Goal: Information Seeking & Learning: Check status

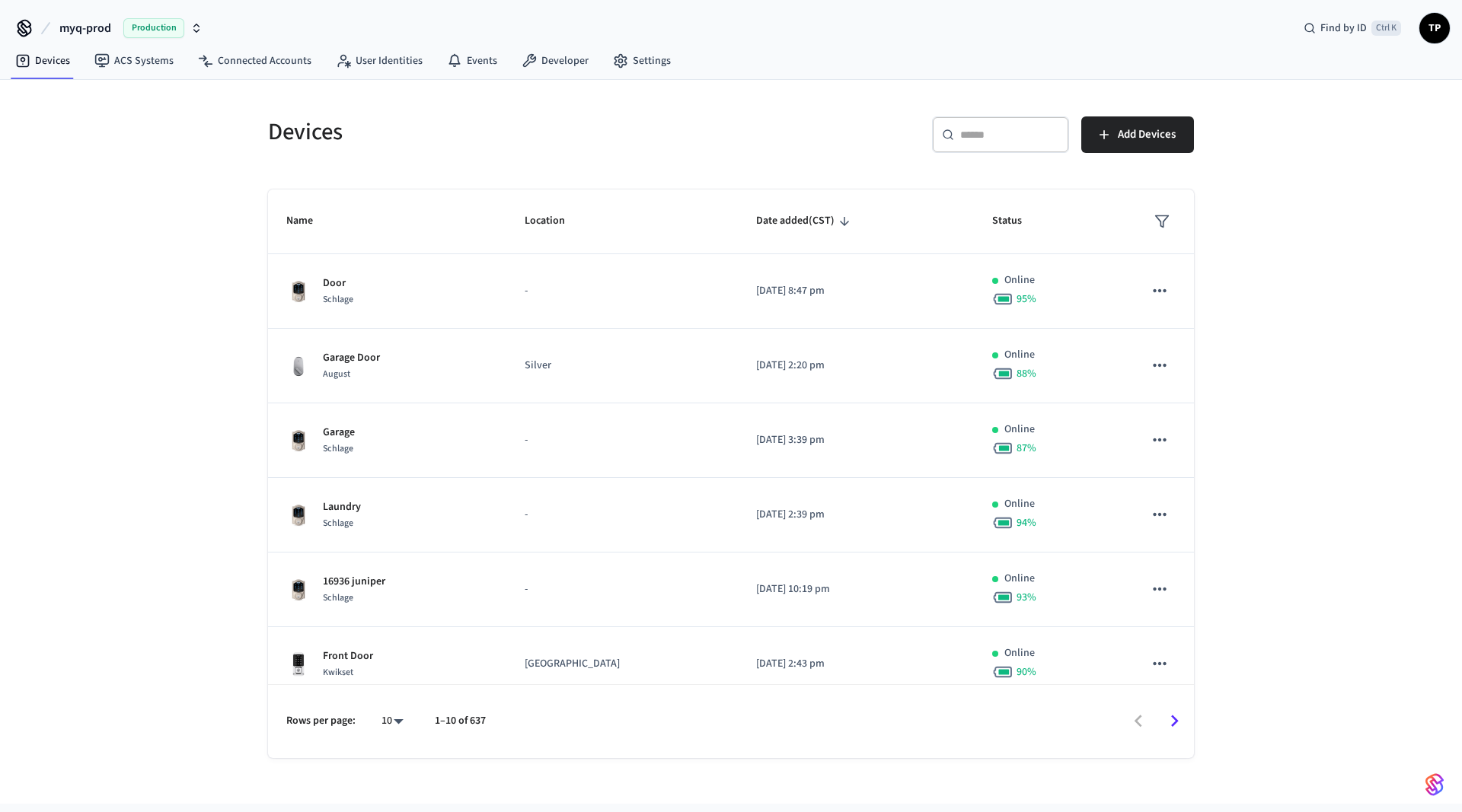
click at [198, 15] on button "myq-prod Production" at bounding box center [131, 28] width 153 height 32
click at [299, 37] on div "myq-prod Production Find by ID Ctrl K TP" at bounding box center [731, 22] width 1462 height 44
click at [1161, 227] on polygon "sticky table" at bounding box center [1162, 222] width 13 height 12
click at [1359, 215] on div at bounding box center [731, 406] width 1462 height 812
click at [801, 216] on span "Date added (CST)" at bounding box center [805, 221] width 98 height 23
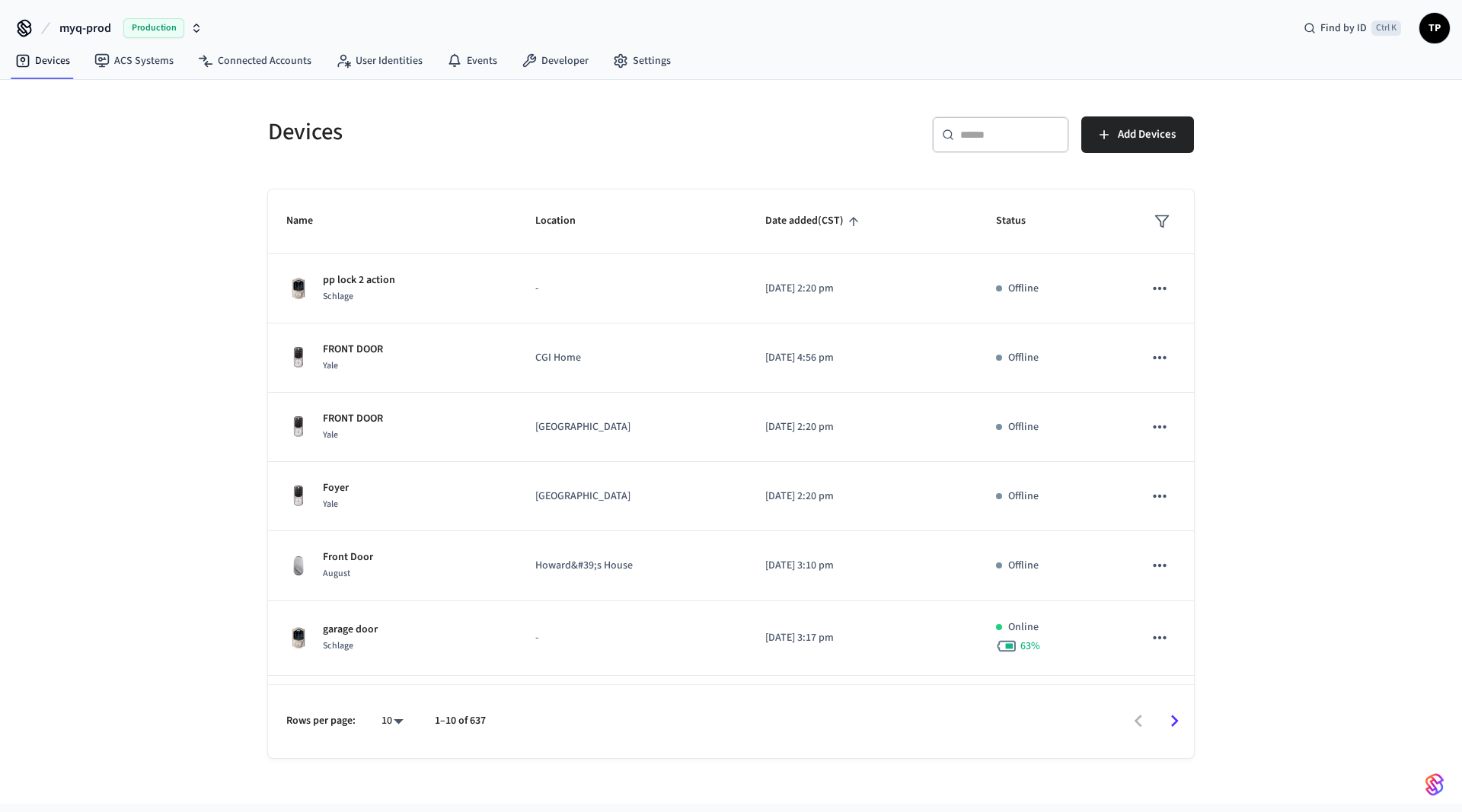
click at [801, 216] on span "Date added (CST)" at bounding box center [814, 221] width 98 height 23
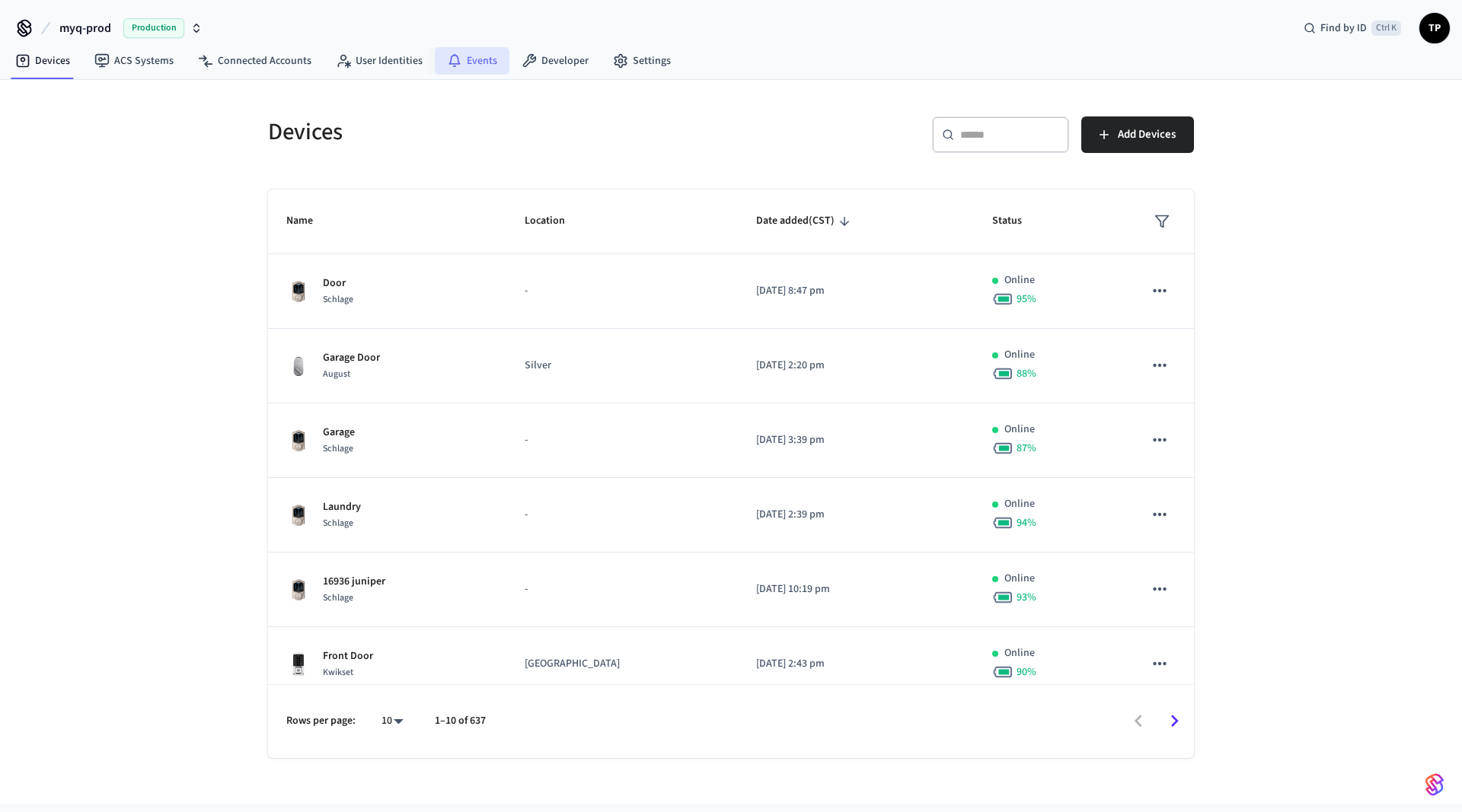
click at [481, 60] on link "Events" at bounding box center [471, 61] width 74 height 27
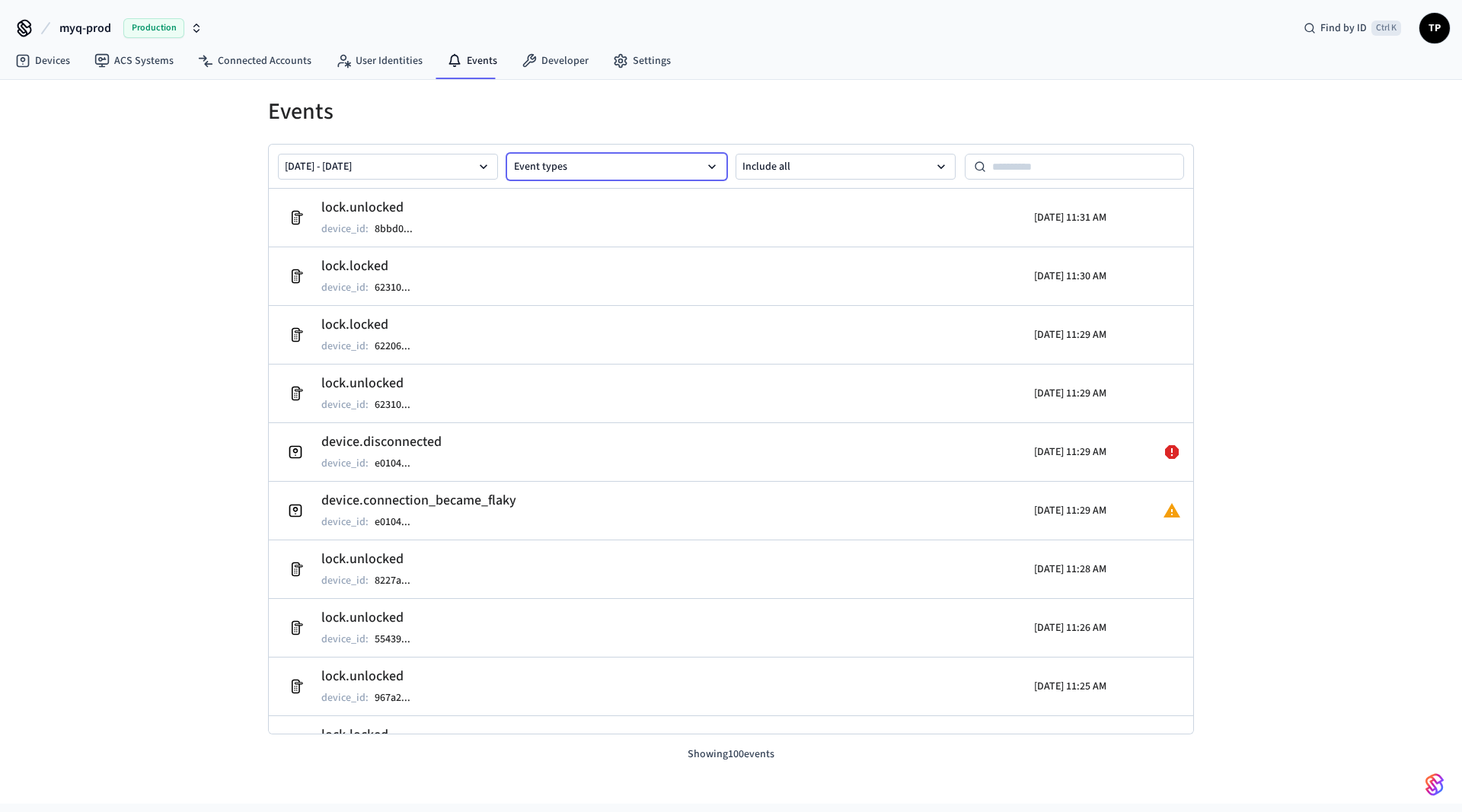
click at [716, 166] on icon "button" at bounding box center [712, 167] width 15 height 15
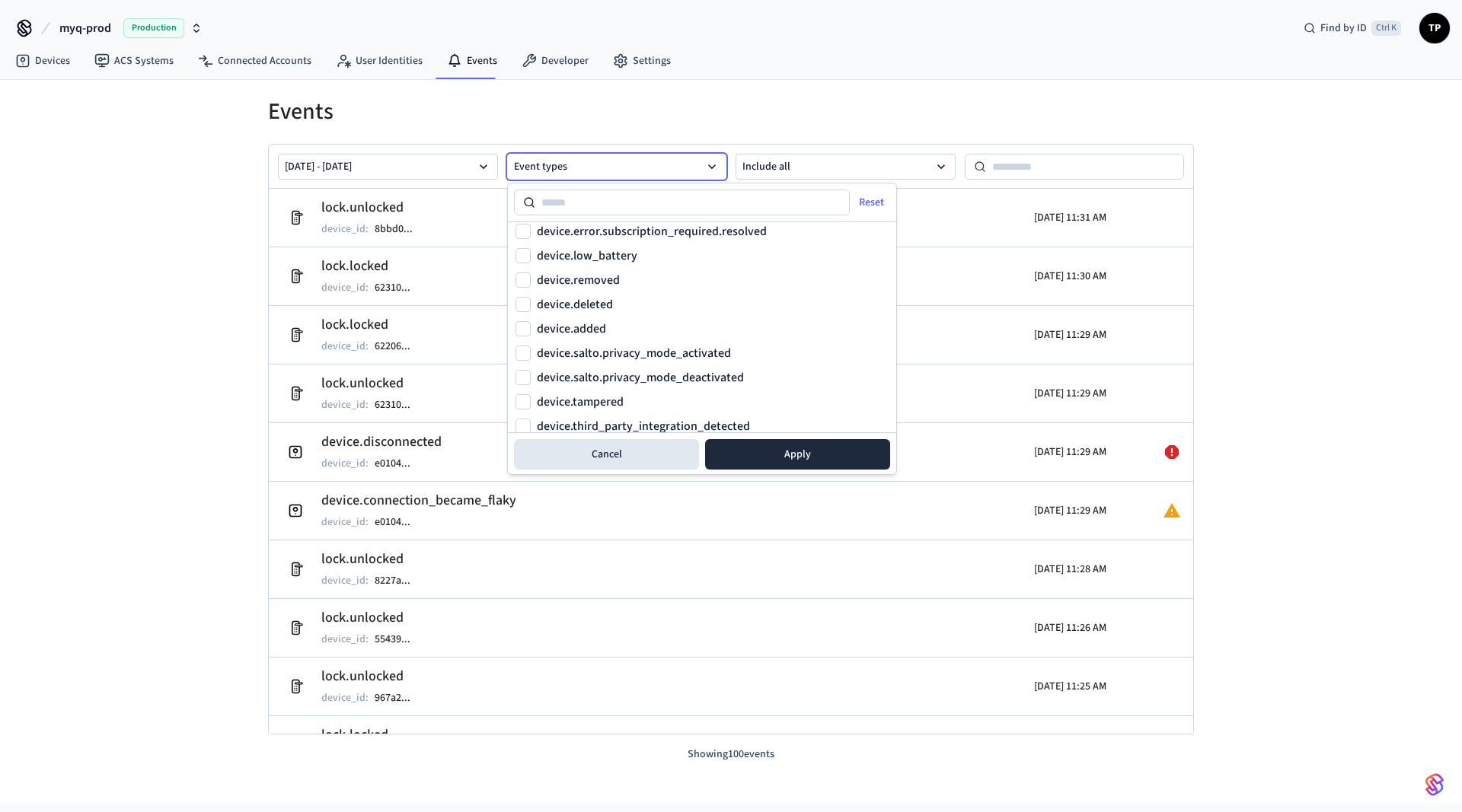
scroll to position [226, 0]
click at [524, 322] on button "device.added" at bounding box center [523, 328] width 15 height 15
click at [773, 452] on button "Apply" at bounding box center [798, 455] width 185 height 31
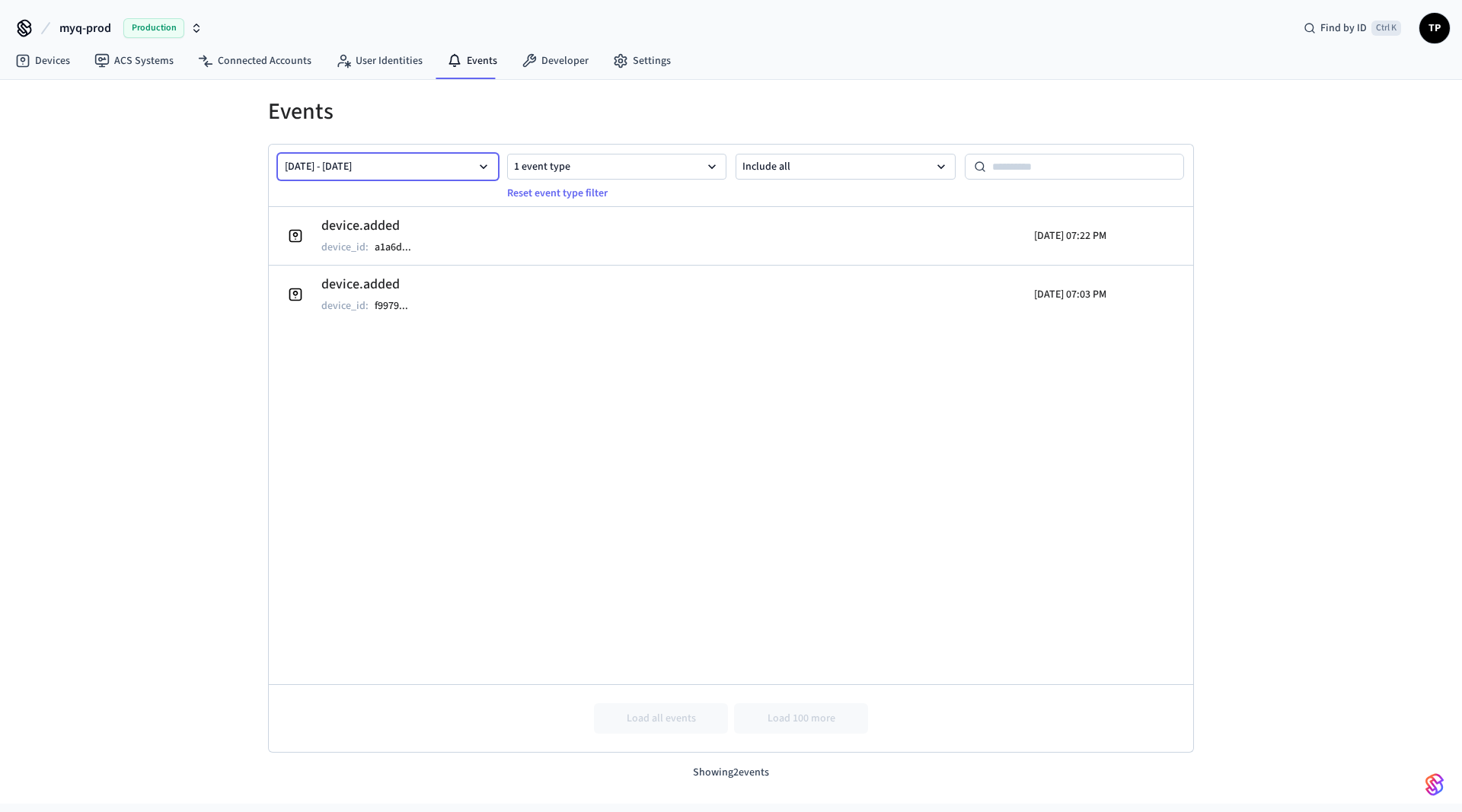
click at [482, 162] on icon "button" at bounding box center [484, 167] width 15 height 15
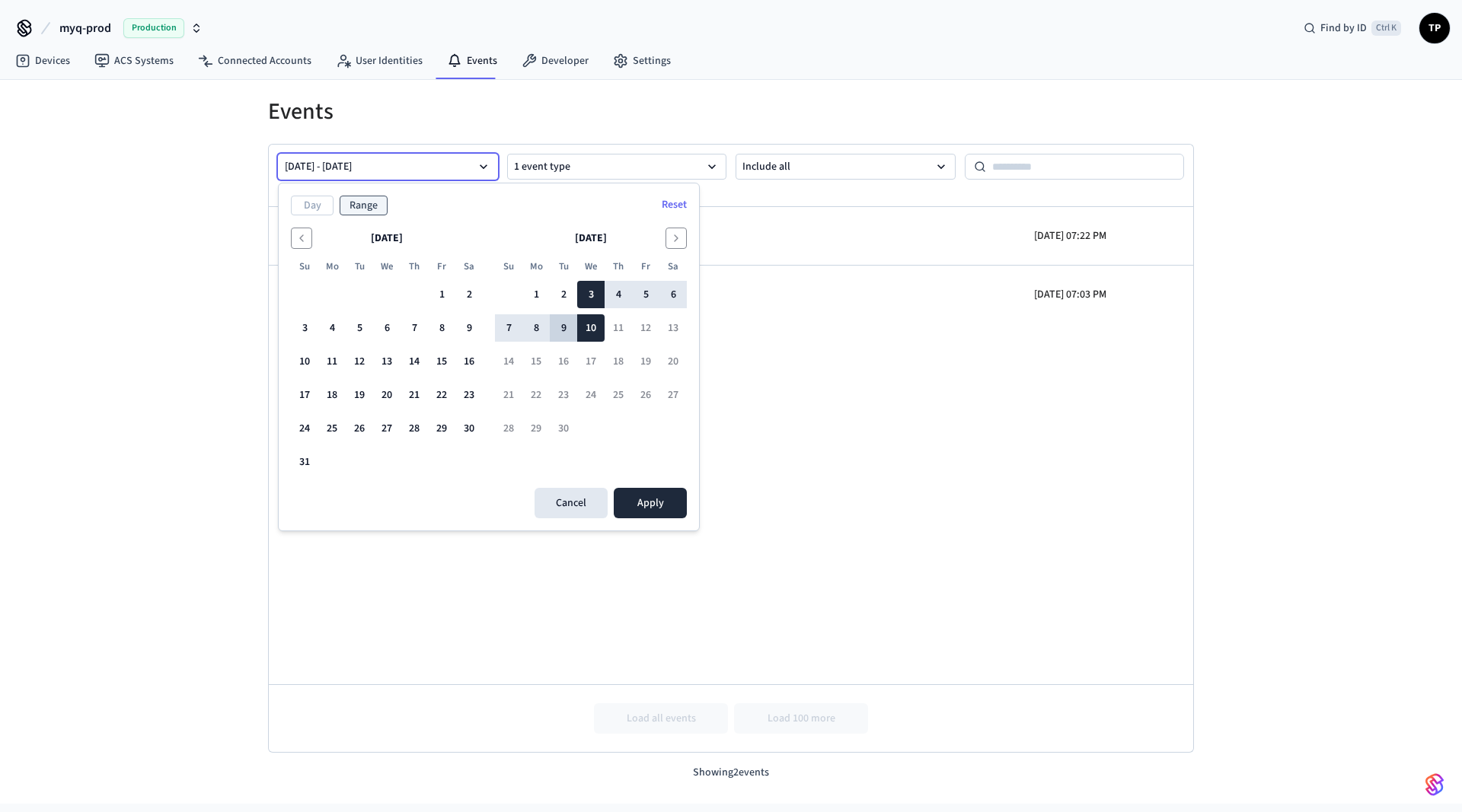
click at [560, 326] on button "9" at bounding box center [563, 328] width 27 height 27
click at [600, 279] on tbody "1 2 3 4 5 6 7 8 9 10 11 12 13 14 15 16 17 18 19 20 21 22 23 24 25 26 27 28 29 30" at bounding box center [591, 358] width 192 height 167
click at [562, 331] on button "9" at bounding box center [563, 328] width 27 height 27
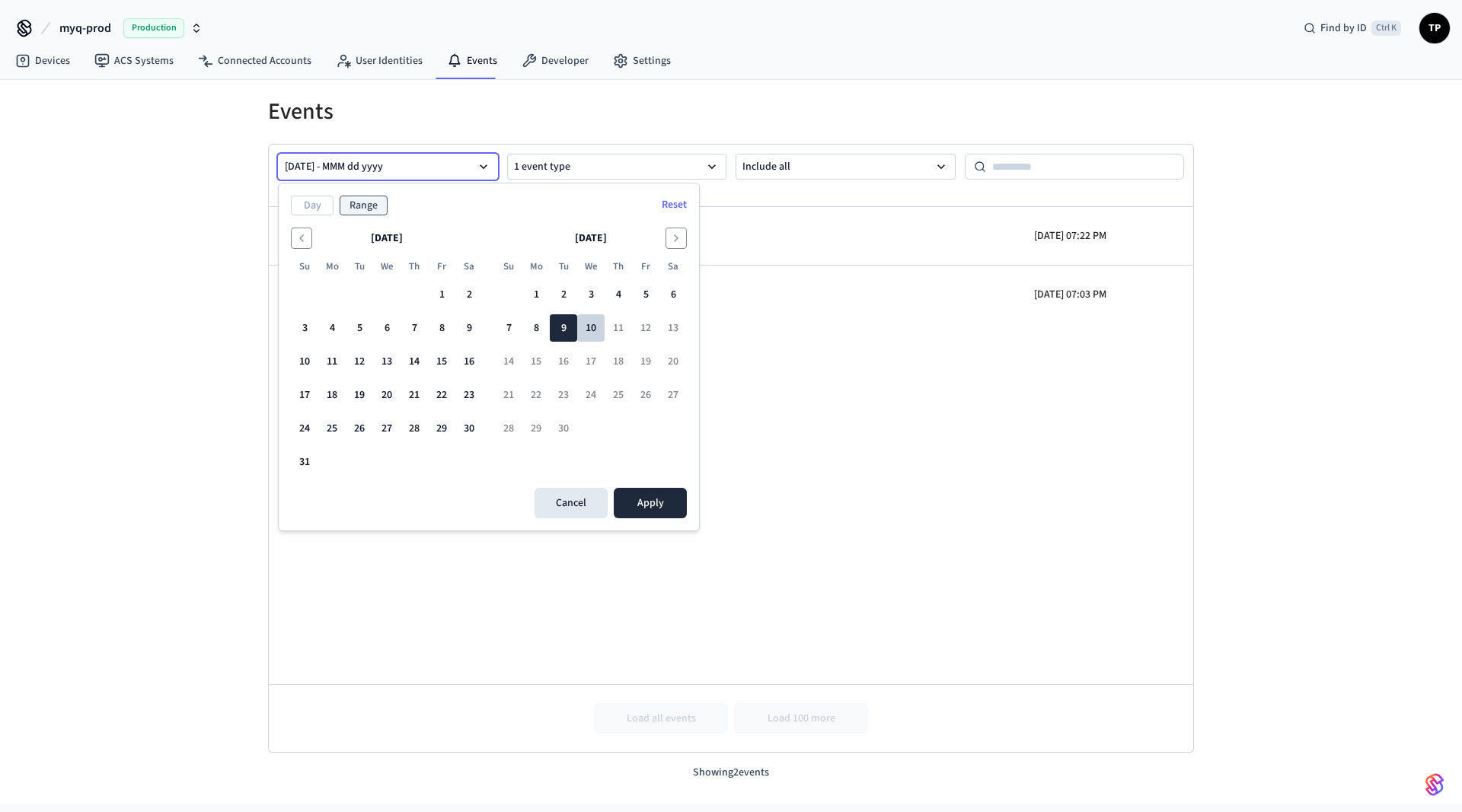
click at [586, 333] on button "10" at bounding box center [591, 328] width 27 height 27
click at [560, 332] on button "9" at bounding box center [563, 328] width 27 height 27
click at [590, 328] on button "10" at bounding box center [591, 328] width 27 height 27
click at [565, 334] on button "9" at bounding box center [563, 328] width 27 height 27
click at [380, 166] on button "[DATE] - MMM dd yyyy" at bounding box center [388, 166] width 220 height 26
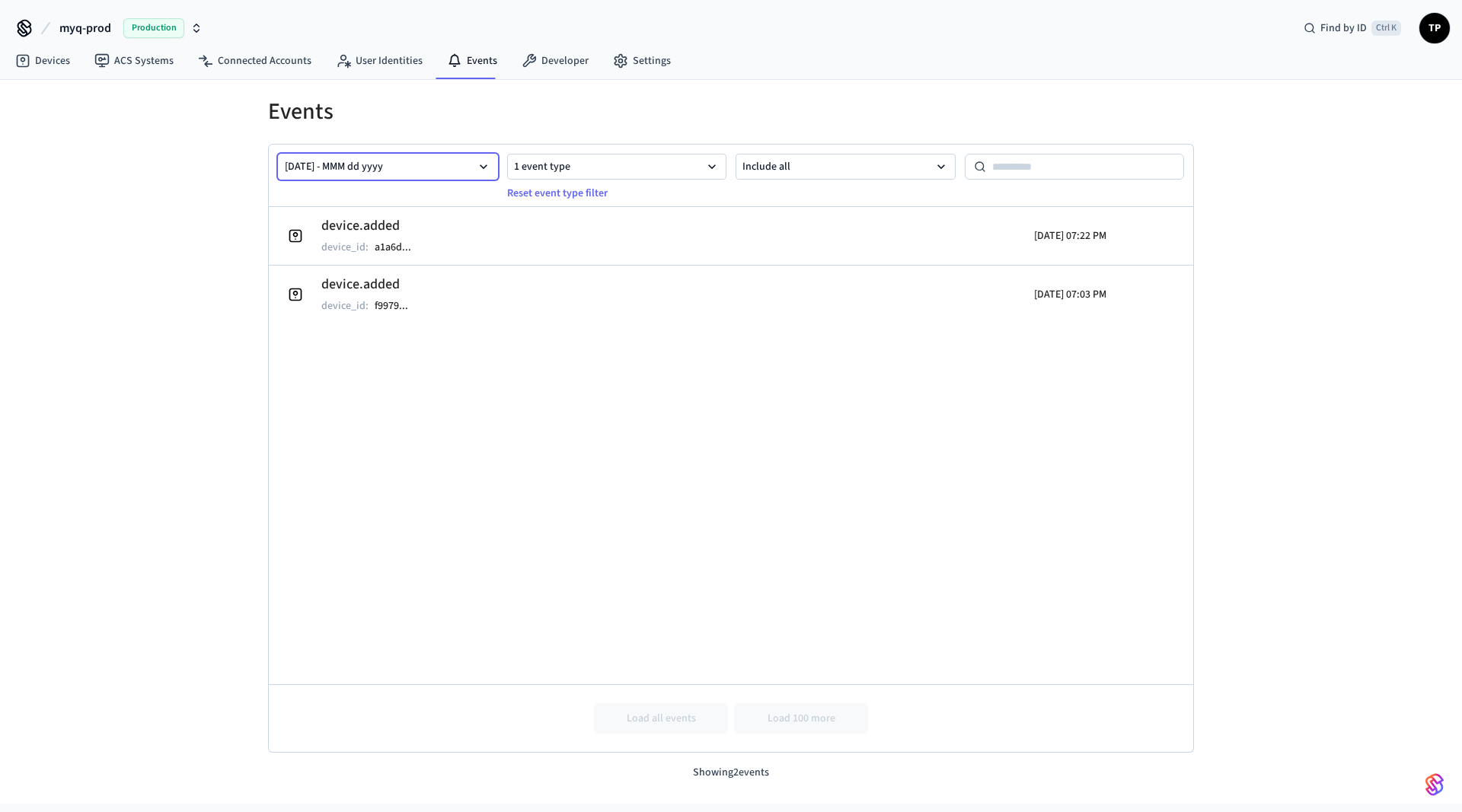
click at [400, 169] on button "[DATE] - MMM dd yyyy" at bounding box center [388, 166] width 220 height 26
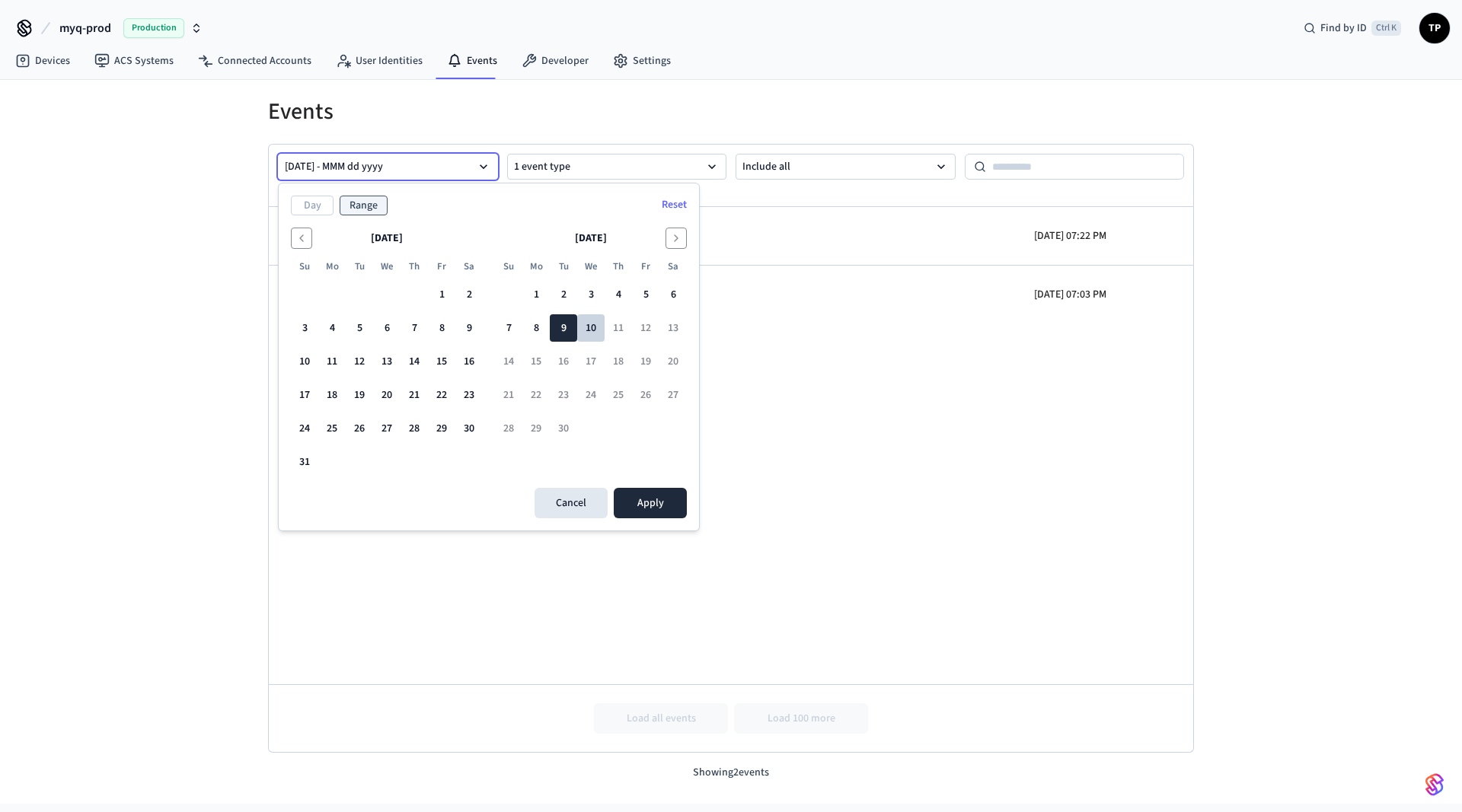
click at [588, 334] on button "10" at bounding box center [591, 328] width 27 height 27
click at [562, 326] on button "9" at bounding box center [563, 328] width 27 height 27
click at [665, 499] on button "Apply" at bounding box center [651, 503] width 73 height 31
click at [436, 178] on button "[DATE] - MMM dd yyyy" at bounding box center [388, 166] width 220 height 26
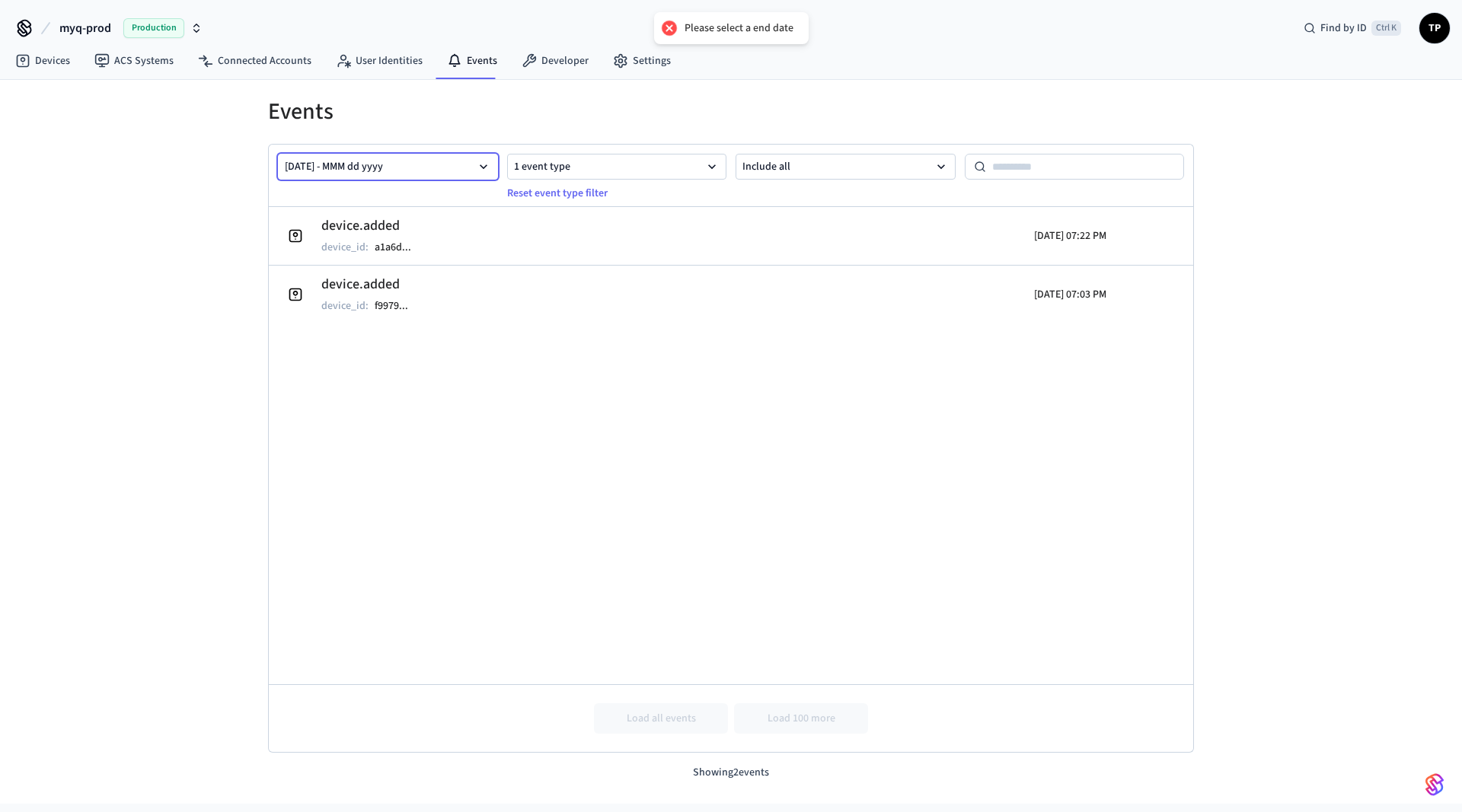
click at [436, 178] on button "[DATE] - MMM dd yyyy" at bounding box center [388, 166] width 220 height 26
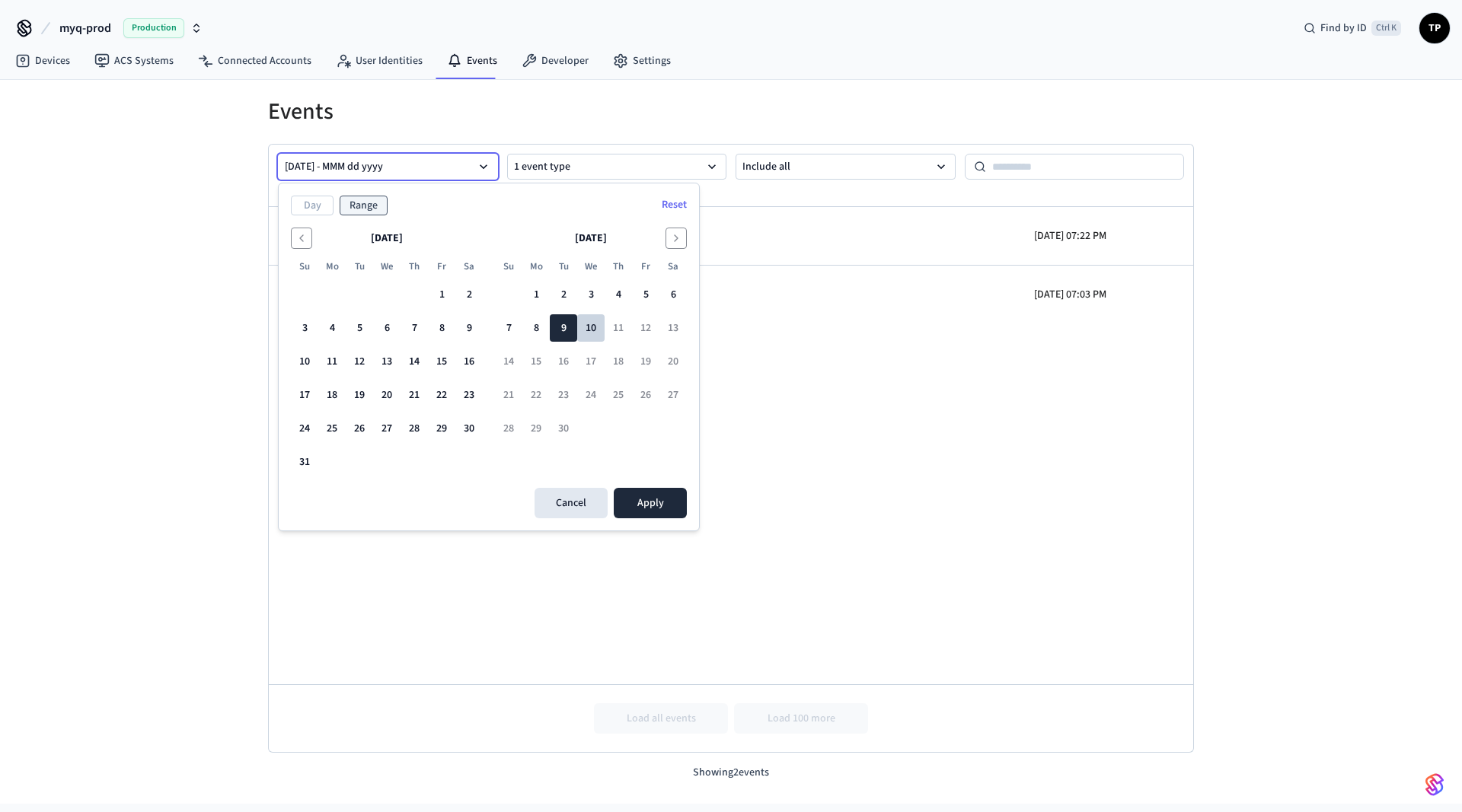
click at [601, 336] on button "10" at bounding box center [591, 328] width 27 height 27
click at [354, 174] on button "[DATE] - MMM dd yyyy" at bounding box center [388, 166] width 220 height 26
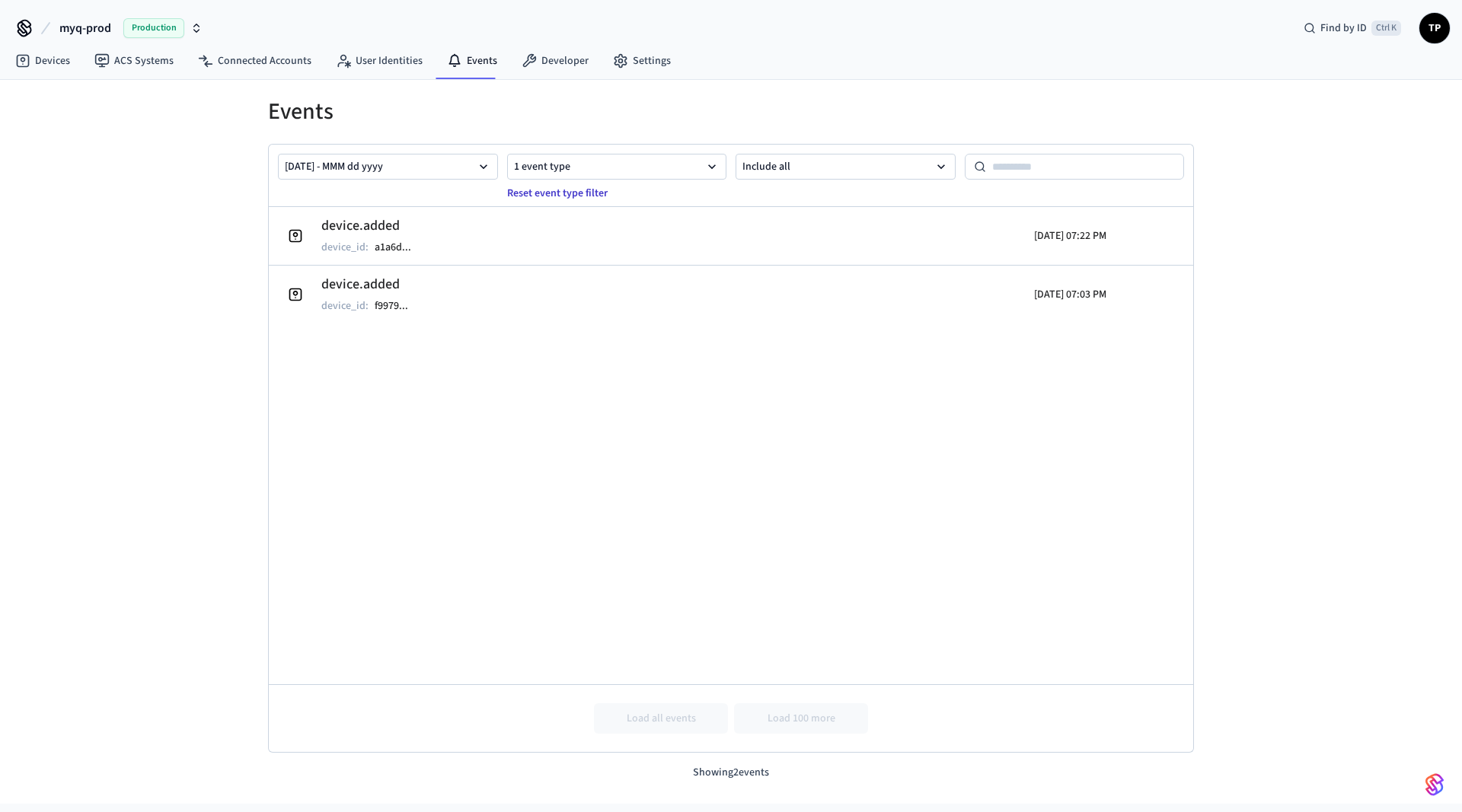
click at [520, 191] on button "Reset event type filter" at bounding box center [557, 193] width 119 height 24
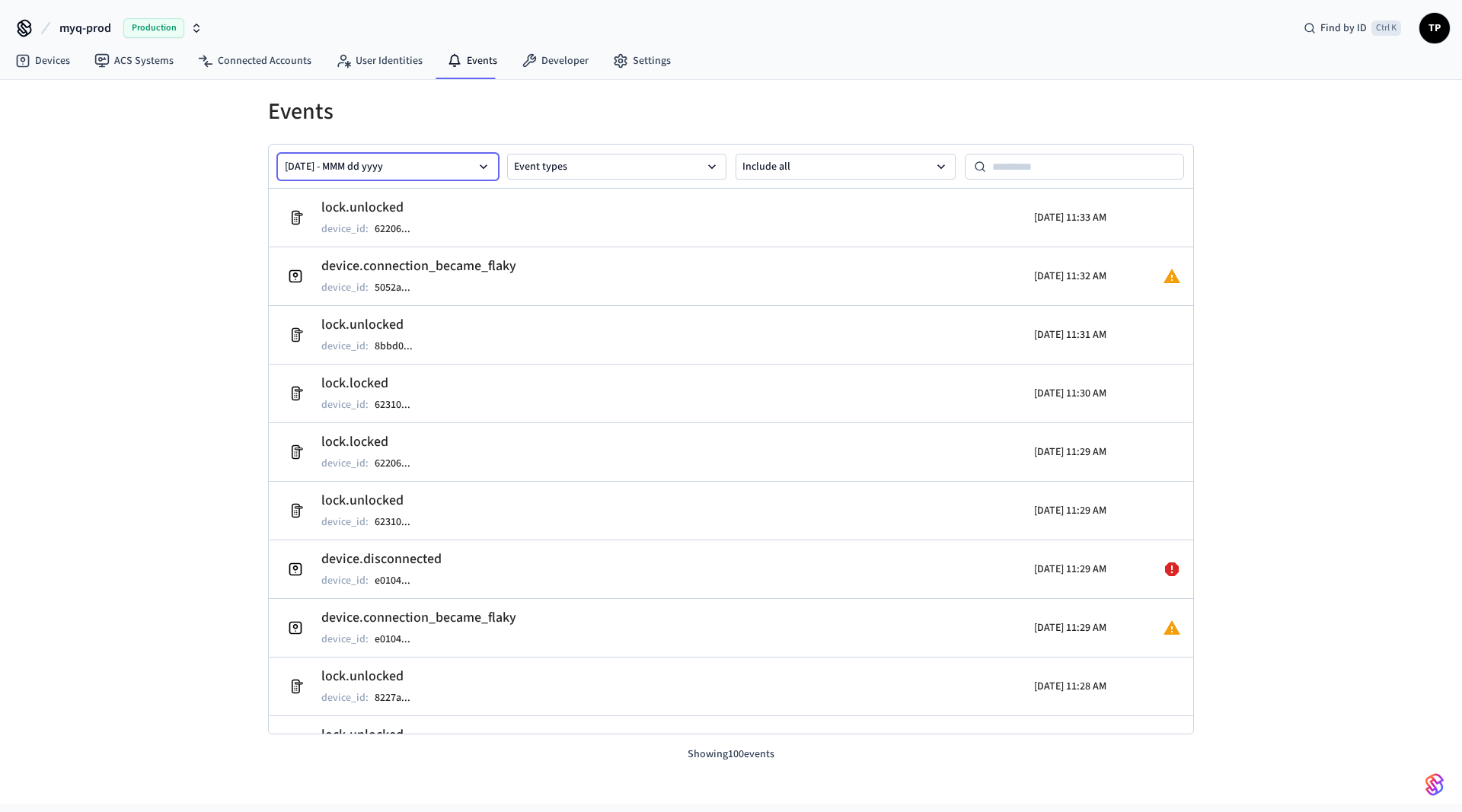
click at [487, 166] on icon "button" at bounding box center [484, 166] width 8 height 5
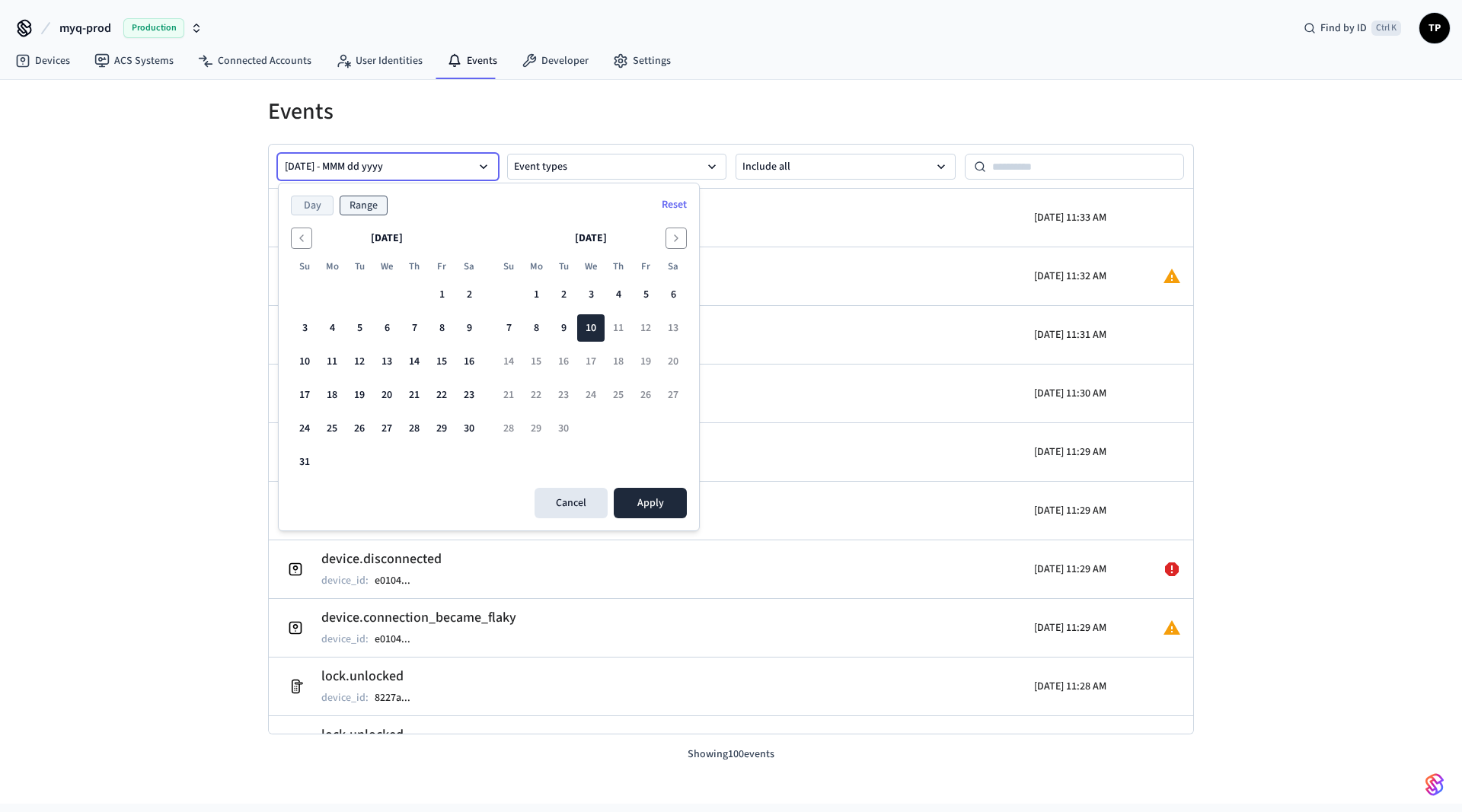
click at [315, 204] on button "Day" at bounding box center [312, 206] width 42 height 20
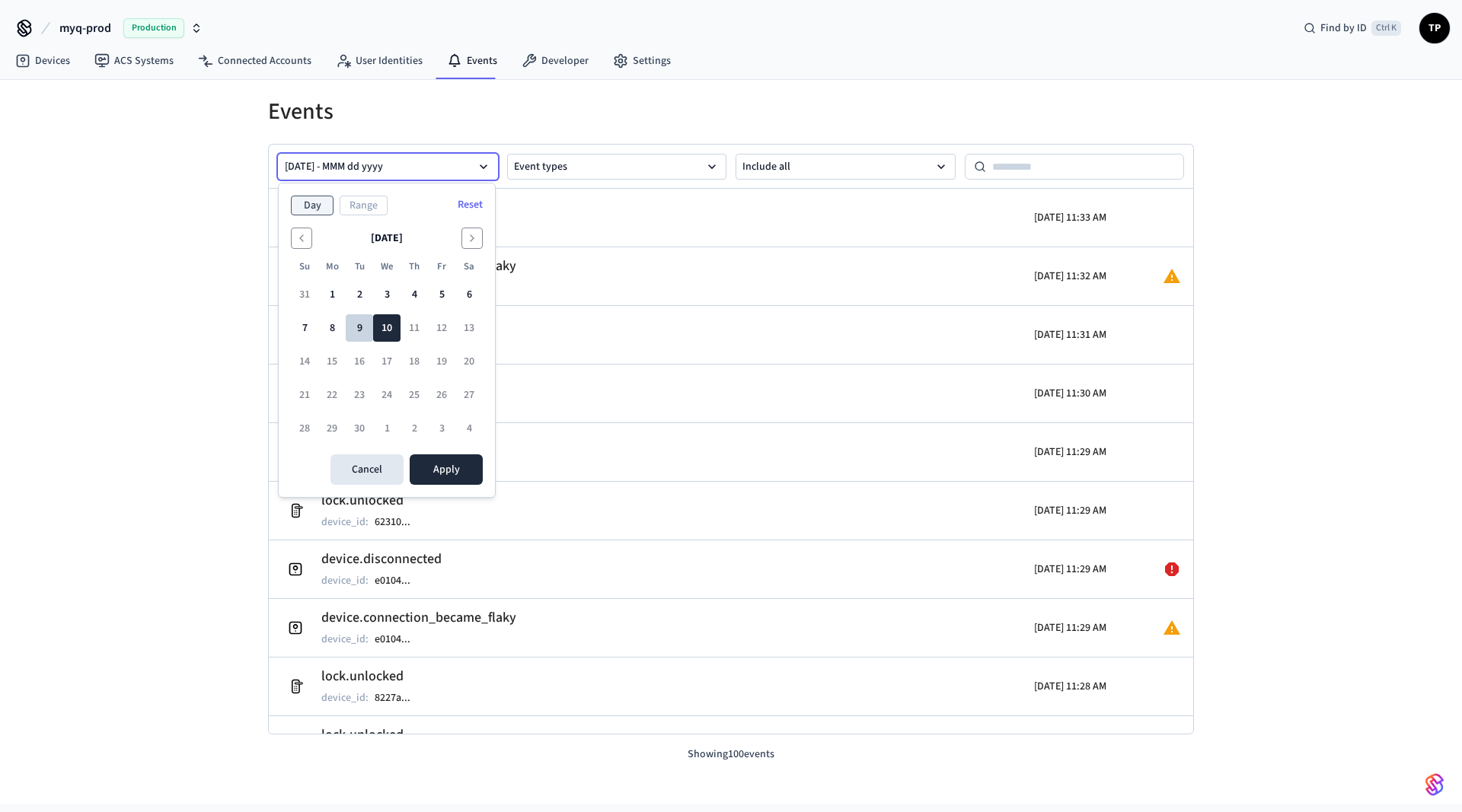
click at [354, 325] on button "9" at bounding box center [359, 328] width 27 height 27
click at [460, 462] on button "Apply" at bounding box center [446, 470] width 73 height 31
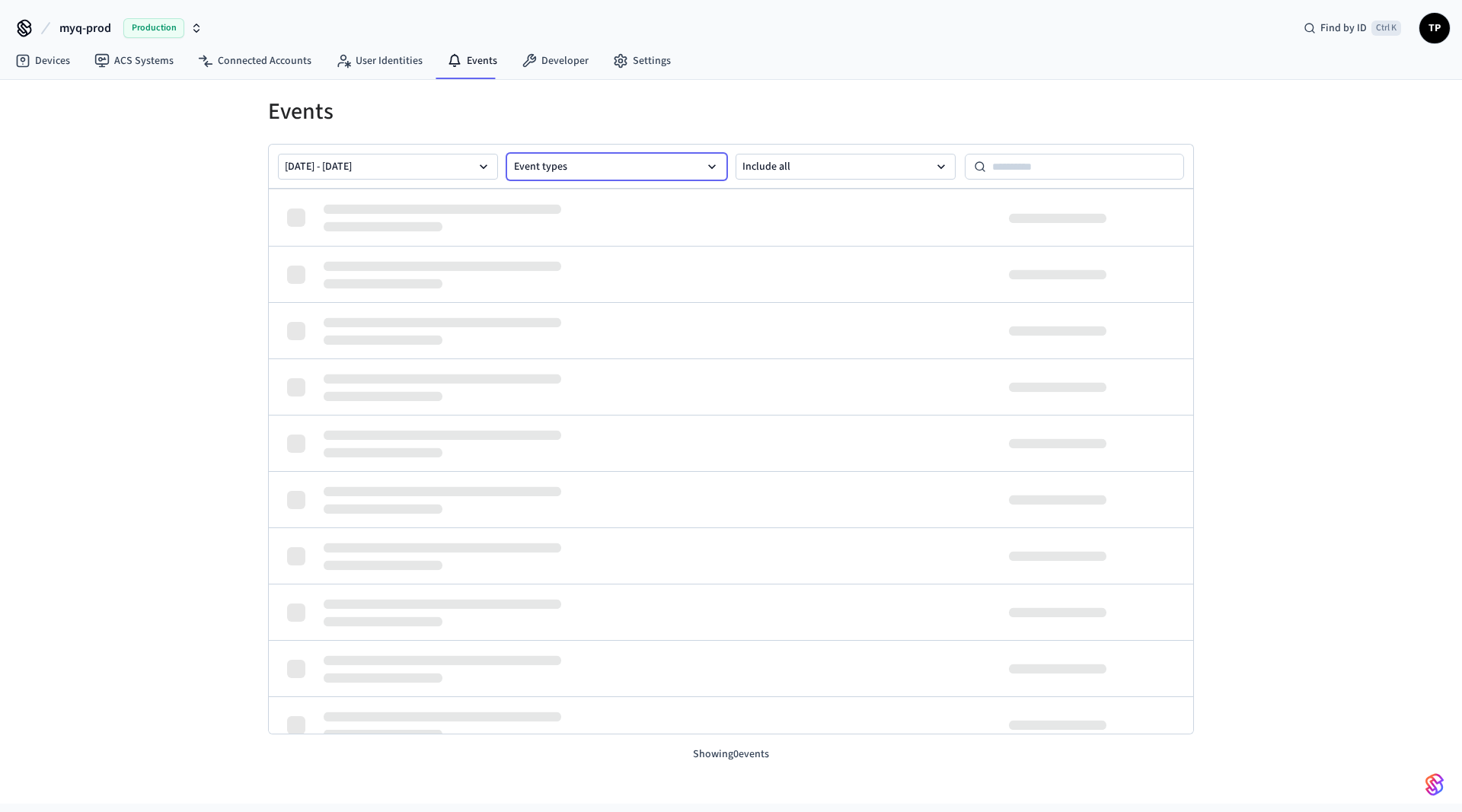
click at [682, 170] on button "Event types" at bounding box center [617, 166] width 220 height 26
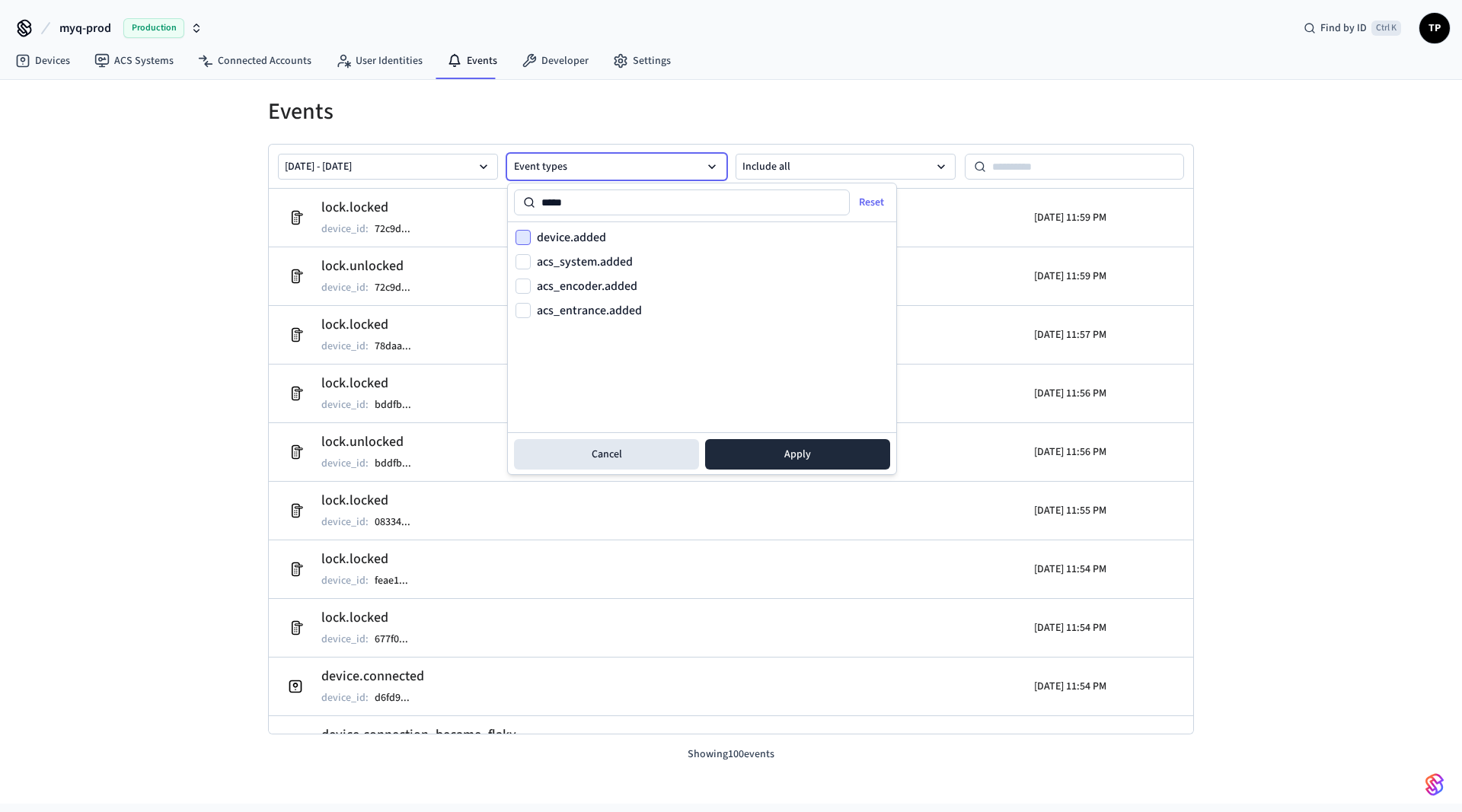
type input "*****"
click at [520, 236] on button "device.added" at bounding box center [523, 238] width 15 height 15
click at [779, 459] on button "Apply" at bounding box center [798, 455] width 185 height 31
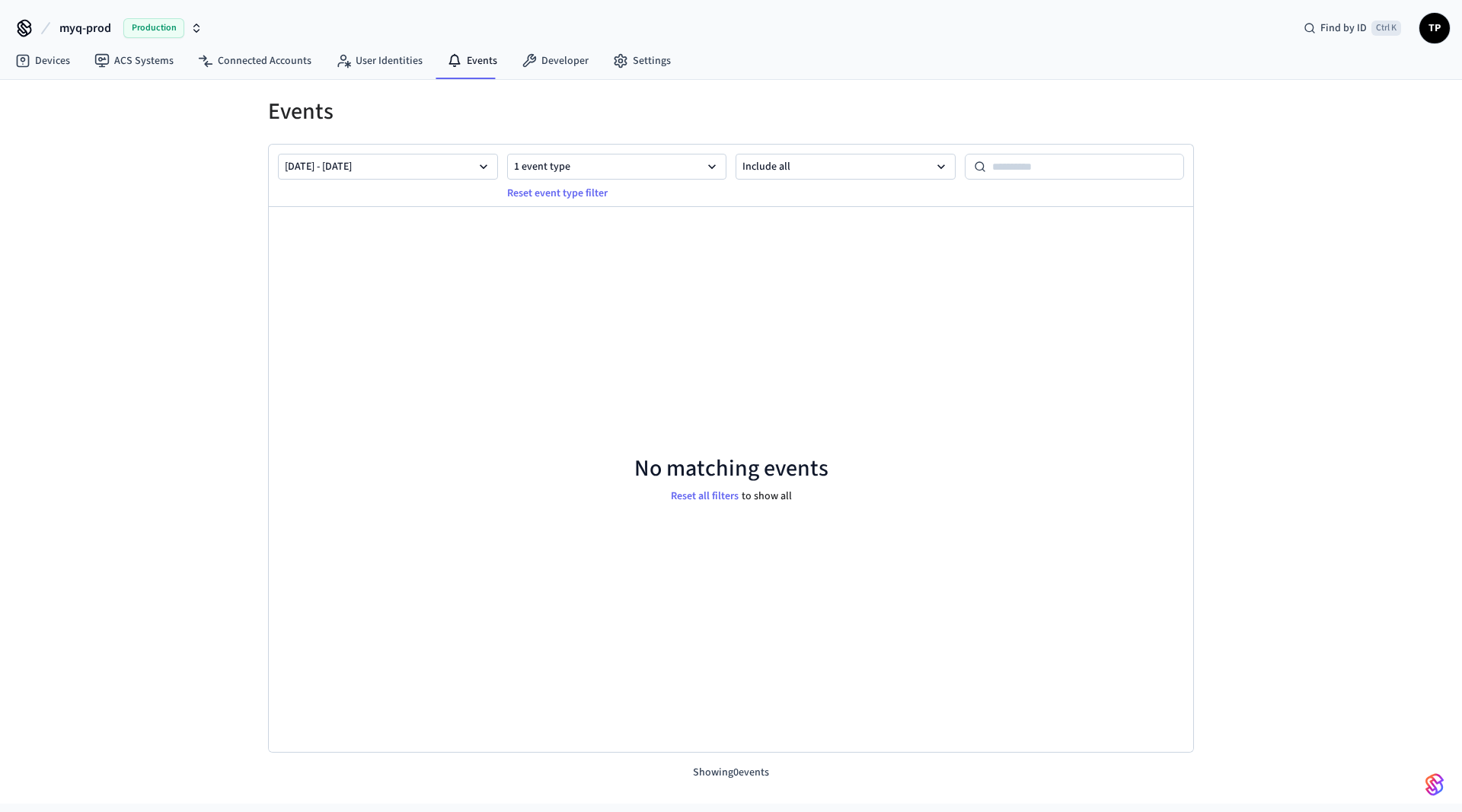
click at [196, 23] on icon "button" at bounding box center [196, 28] width 13 height 13
click at [297, 30] on div "myq-prod Production Find by ID Ctrl K TP" at bounding box center [731, 22] width 1462 height 44
